Goal: Book appointment/travel/reservation

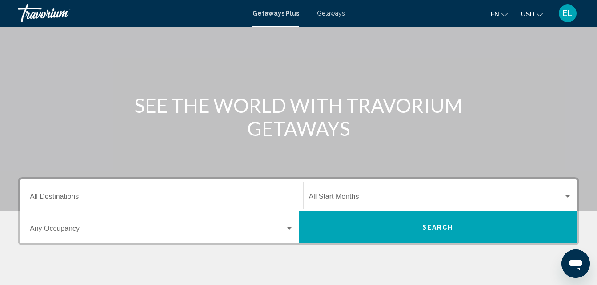
scroll to position [78, 0]
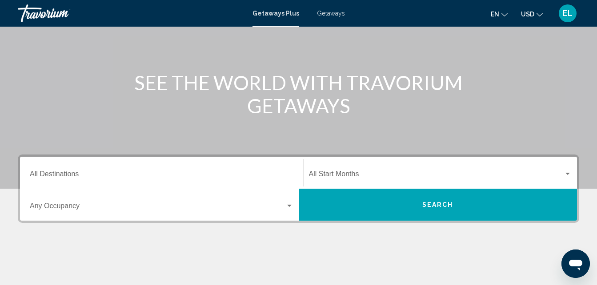
click at [119, 169] on div "Destination All Destinations" at bounding box center [161, 173] width 263 height 28
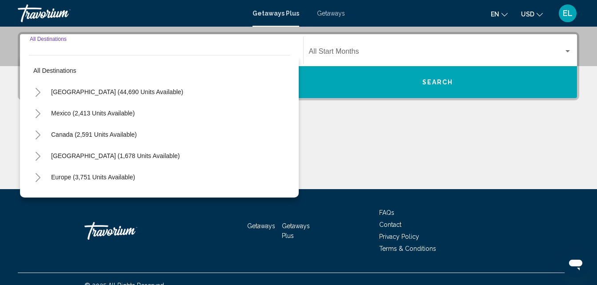
scroll to position [203, 0]
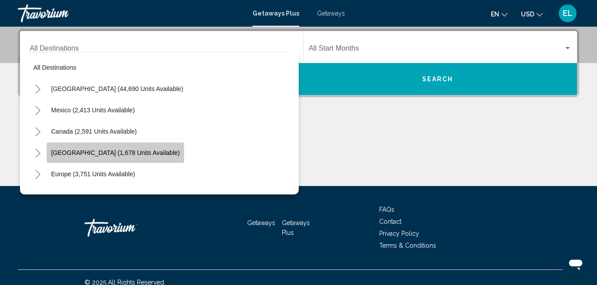
click at [118, 148] on button "[GEOGRAPHIC_DATA] (1,678 units available)" at bounding box center [115, 153] width 137 height 20
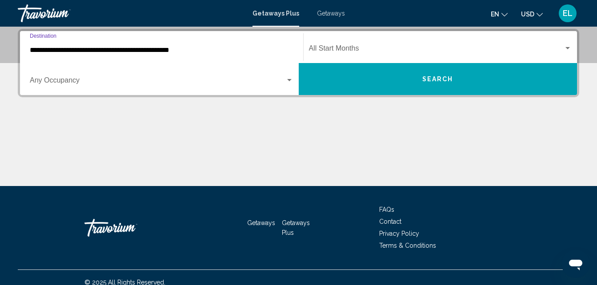
click at [142, 51] on input "**********" at bounding box center [161, 50] width 263 height 8
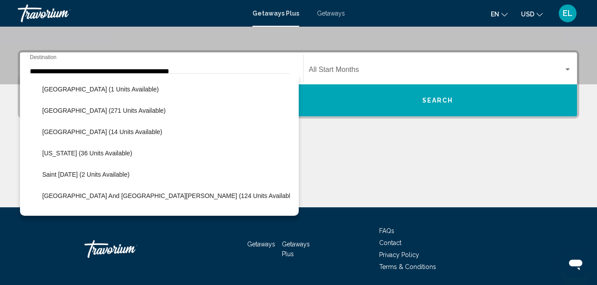
scroll to position [197, 0]
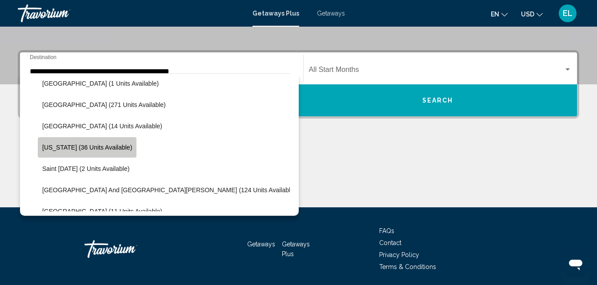
click at [120, 148] on span "[US_STATE] (36 units available)" at bounding box center [87, 147] width 90 height 7
type input "**********"
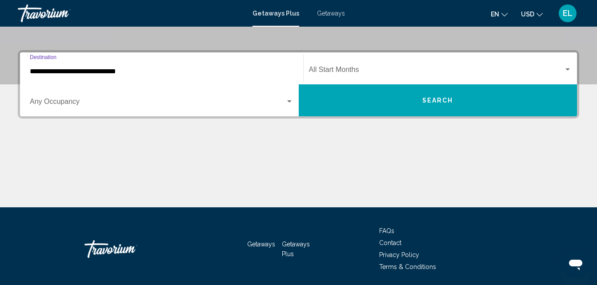
scroll to position [203, 0]
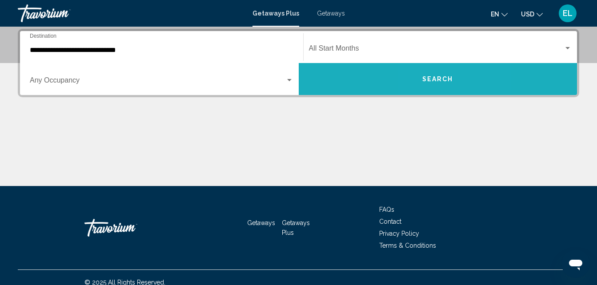
click at [431, 73] on button "Search" at bounding box center [437, 79] width 278 height 32
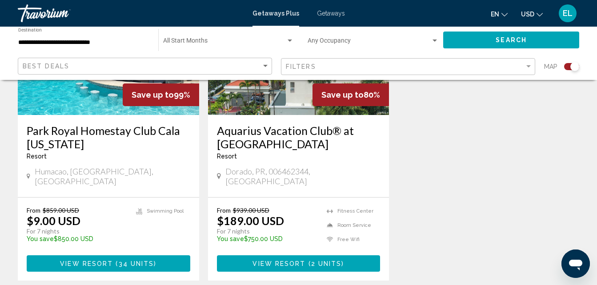
scroll to position [424, 0]
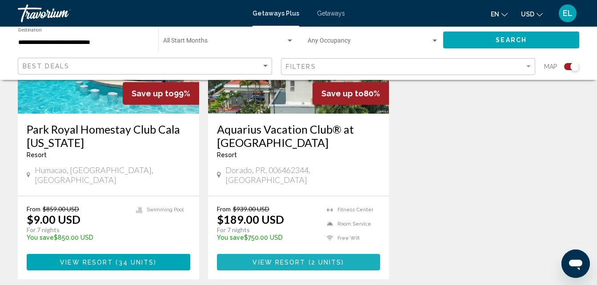
click at [266, 259] on span "View Resort" at bounding box center [278, 262] width 53 height 7
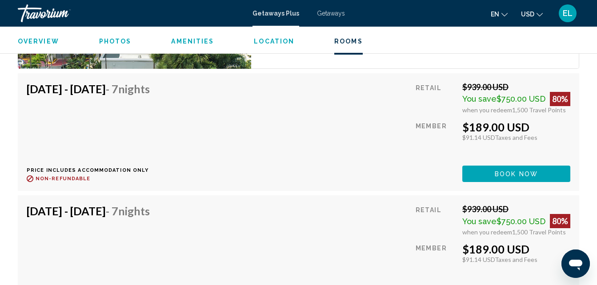
scroll to position [1722, 0]
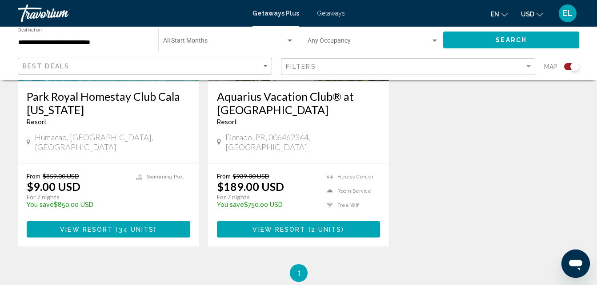
scroll to position [465, 0]
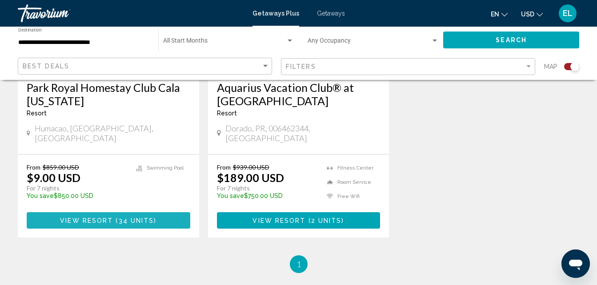
click at [67, 217] on span "View Resort ( 34 units )" at bounding box center [108, 220] width 96 height 7
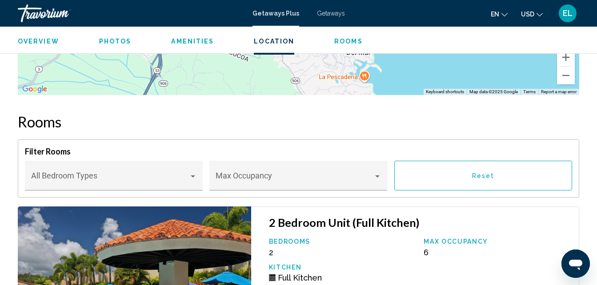
scroll to position [1488, 0]
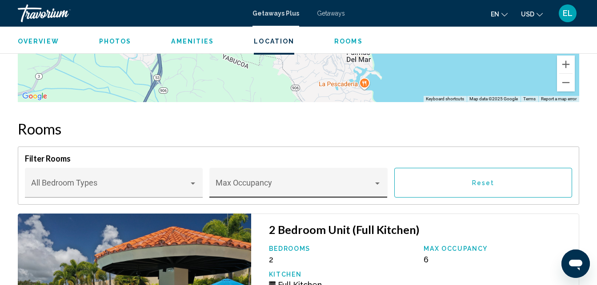
click at [383, 183] on div "Max Occupancy" at bounding box center [298, 183] width 178 height 30
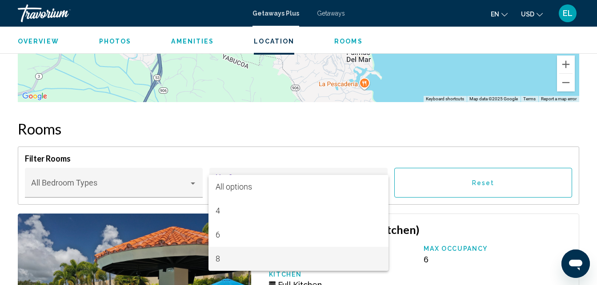
click at [463, 215] on div at bounding box center [298, 142] width 597 height 285
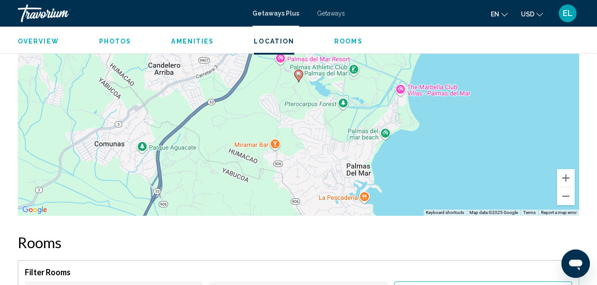
scroll to position [1403, 0]
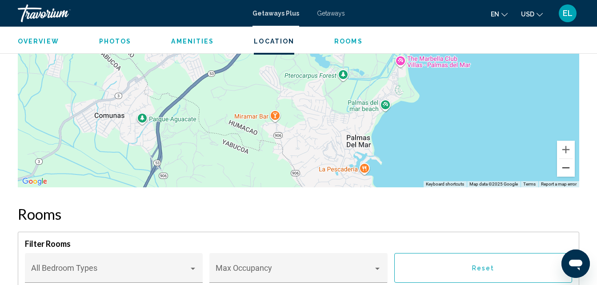
click at [566, 170] on button "Zoom out" at bounding box center [566, 168] width 18 height 18
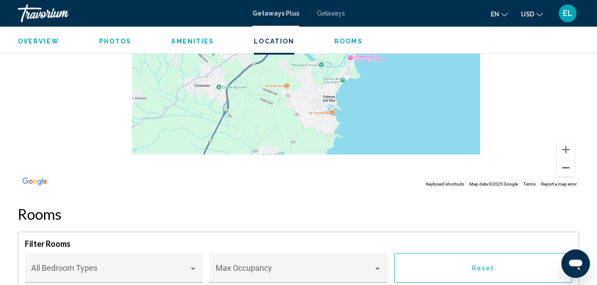
click at [566, 170] on button "Zoom out" at bounding box center [566, 168] width 18 height 18
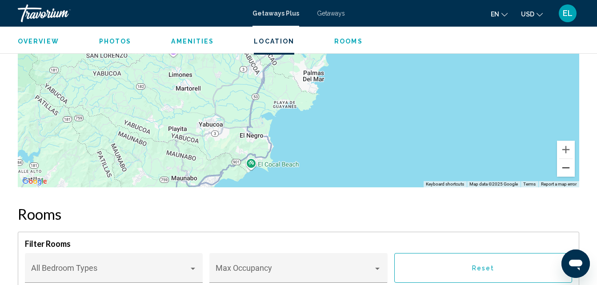
click at [566, 170] on button "Zoom out" at bounding box center [566, 168] width 18 height 18
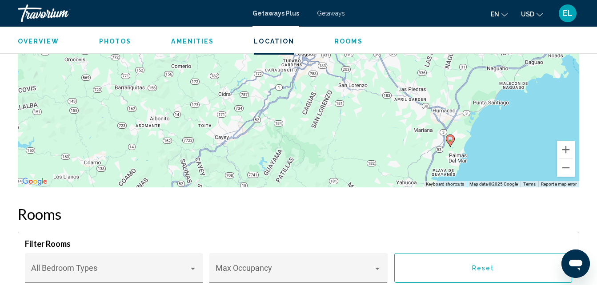
drag, startPoint x: 234, startPoint y: 98, endPoint x: 387, endPoint y: 191, distance: 179.3
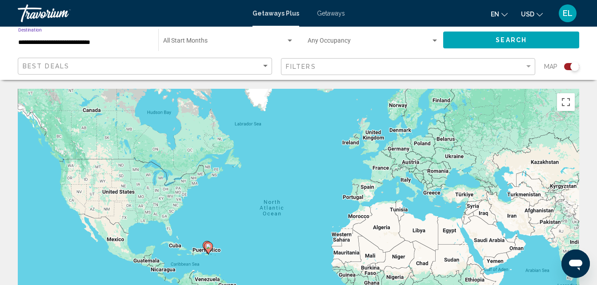
click at [110, 41] on input "**********" at bounding box center [83, 42] width 131 height 7
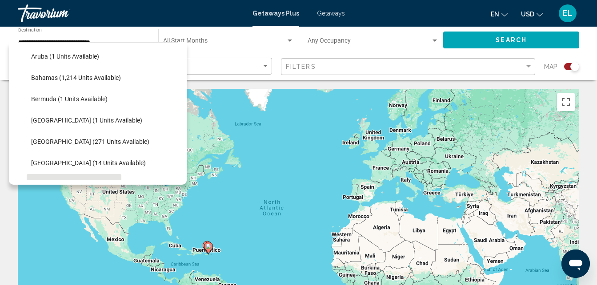
scroll to position [125, 0]
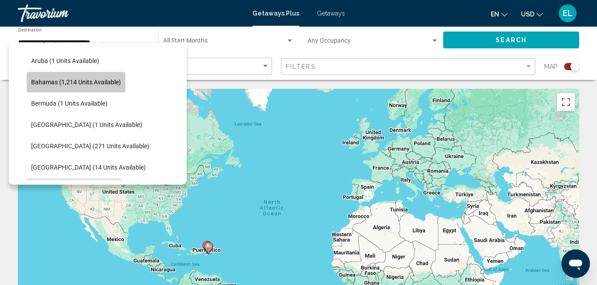
click at [77, 87] on button "Bahamas (1,214 units available)" at bounding box center [76, 82] width 99 height 20
type input "**********"
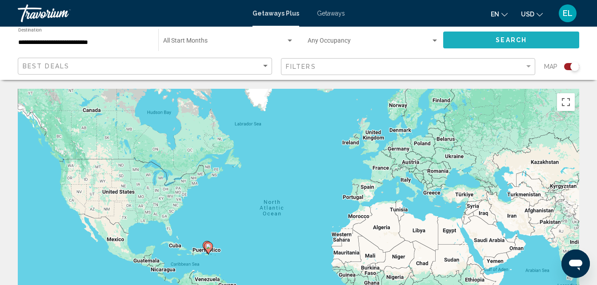
click at [511, 37] on span "Search" at bounding box center [510, 40] width 31 height 7
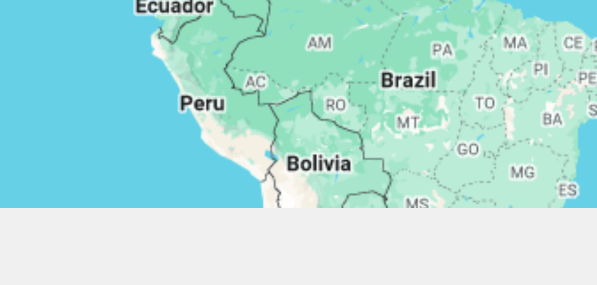
scroll to position [97, 0]
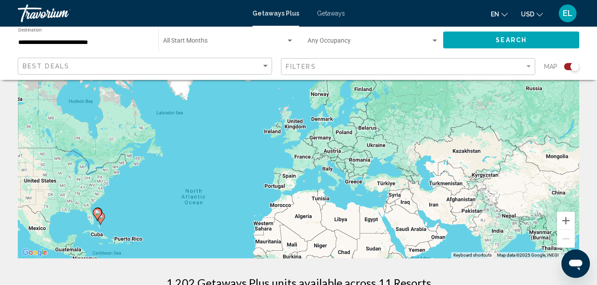
drag, startPoint x: 506, startPoint y: 206, endPoint x: 428, endPoint y: 291, distance: 115.7
click at [428, 188] on html "**********" at bounding box center [298, 45] width 597 height 285
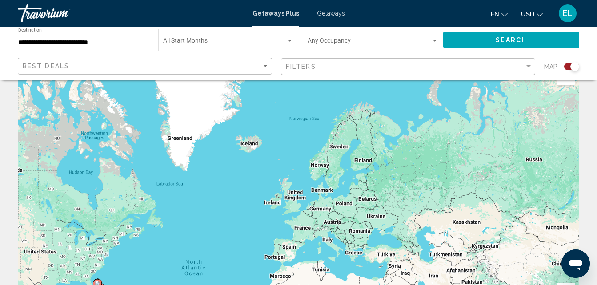
scroll to position [0, 0]
